Goal: Task Accomplishment & Management: Manage account settings

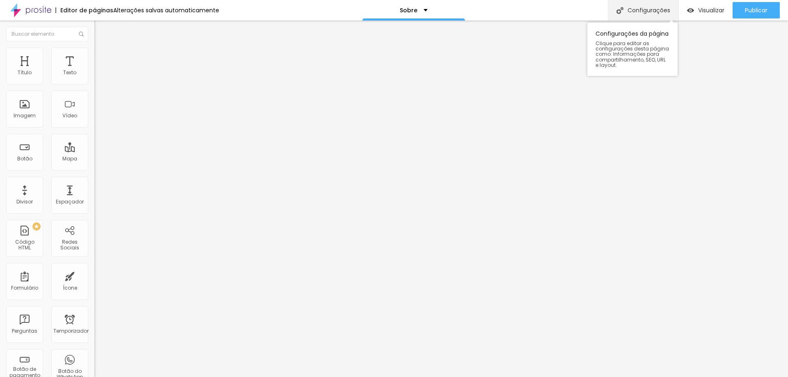
click at [636, 9] on font "Configurações" at bounding box center [649, 10] width 43 height 8
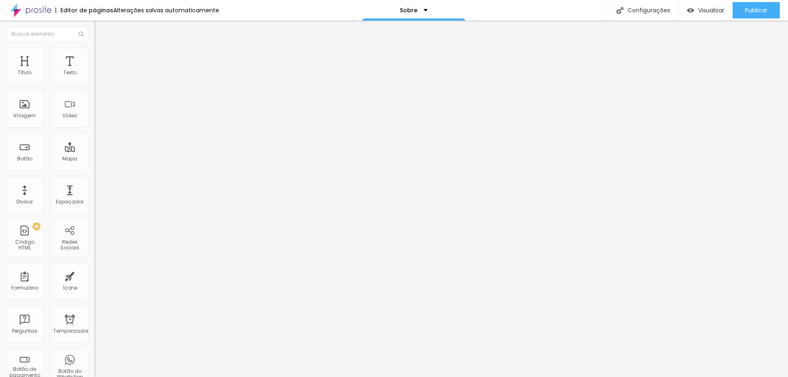
click at [32, 34] on input "text" at bounding box center [47, 34] width 82 height 15
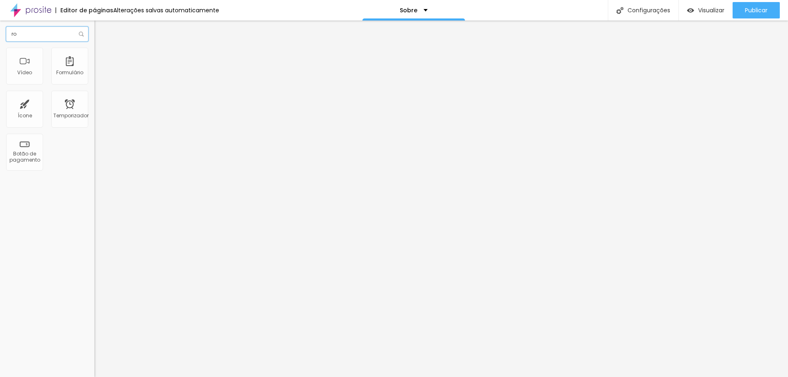
type input "ro"
click at [419, 10] on div "Sobre" at bounding box center [414, 10] width 28 height 6
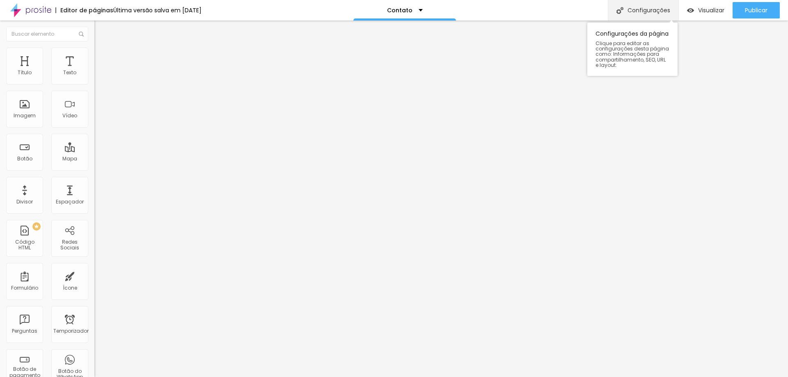
click at [620, 15] on div "Configurações" at bounding box center [643, 10] width 71 height 21
click at [664, 13] on font "Configurações" at bounding box center [649, 10] width 43 height 8
drag, startPoint x: 439, startPoint y: 37, endPoint x: 633, endPoint y: 41, distance: 193.9
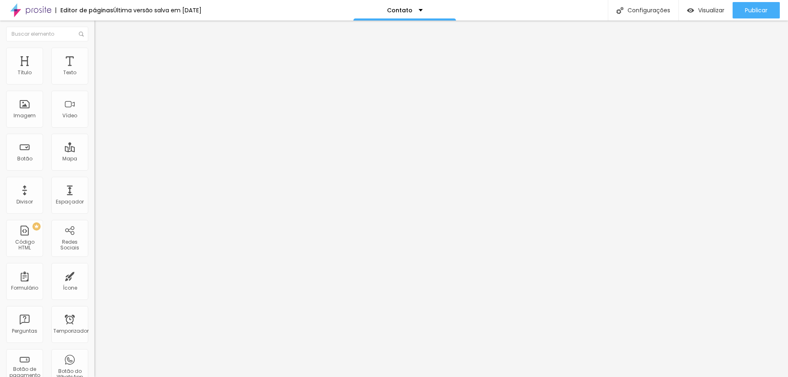
click at [664, 9] on font "Configurações" at bounding box center [649, 10] width 43 height 8
drag, startPoint x: 359, startPoint y: 133, endPoint x: 282, endPoint y: 149, distance: 78.7
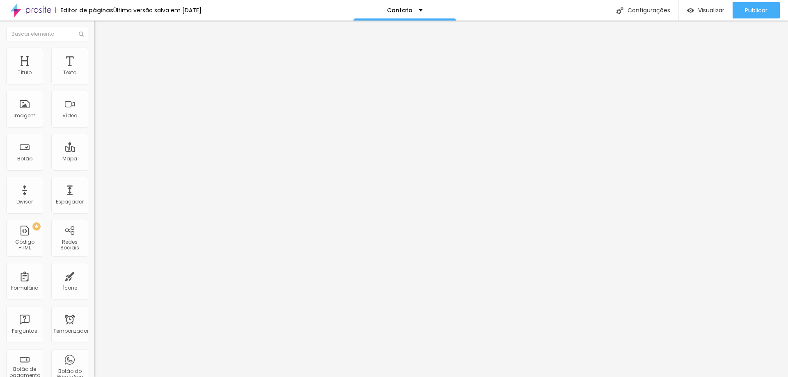
type input "/"
click at [663, 6] on font "Configurações" at bounding box center [649, 10] width 43 height 8
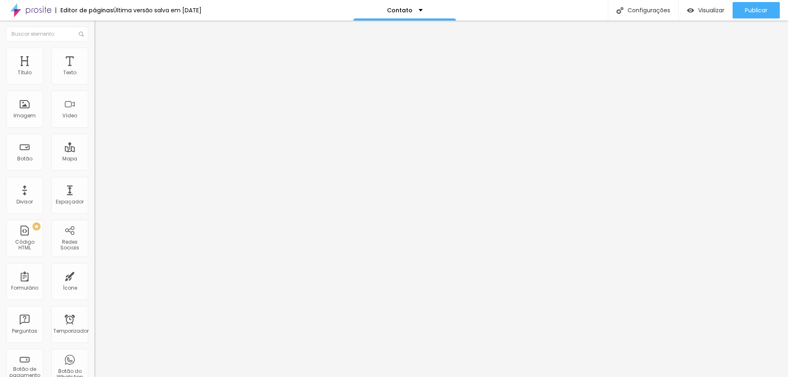
drag, startPoint x: 392, startPoint y: 95, endPoint x: 285, endPoint y: 98, distance: 106.8
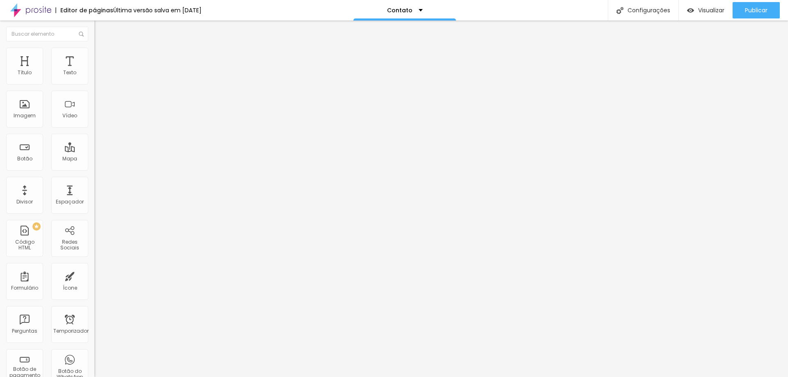
scroll to position [0, 0]
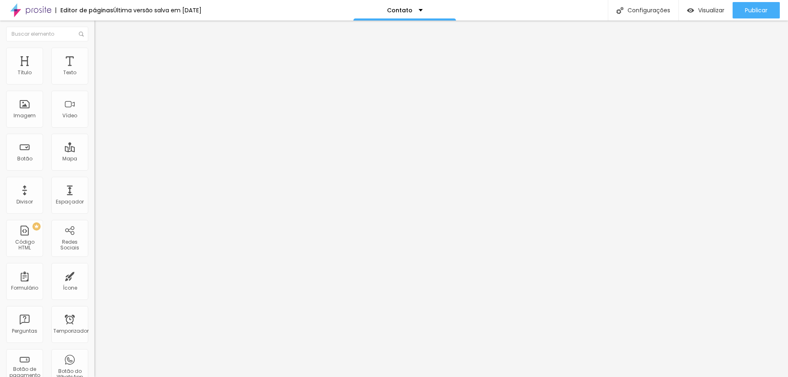
click at [28, 249] on div "PREMIUM Código HTML" at bounding box center [24, 238] width 37 height 37
click at [66, 246] on font "Redes Sociais" at bounding box center [69, 245] width 19 height 13
click at [76, 236] on div "Redes Sociais" at bounding box center [69, 238] width 37 height 37
click at [67, 239] on font "Redes Sociais" at bounding box center [69, 245] width 19 height 13
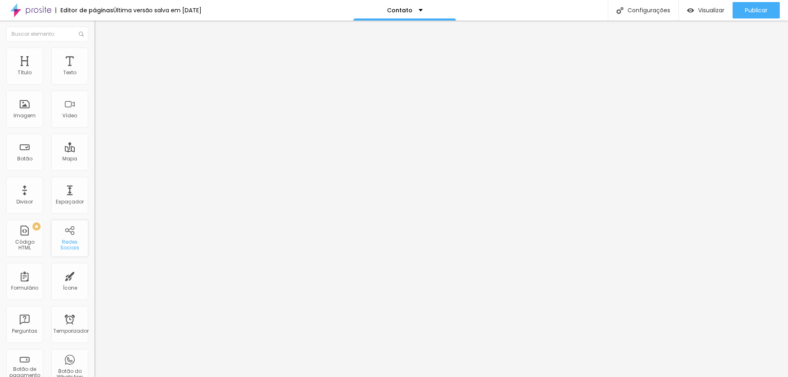
click at [67, 239] on font "Redes Sociais" at bounding box center [69, 245] width 19 height 13
click at [690, 11] on img "button" at bounding box center [690, 10] width 7 height 7
click at [31, 5] on img at bounding box center [30, 10] width 41 height 21
click at [707, 14] on font "Visualizar" at bounding box center [711, 10] width 26 height 8
